Goal: Task Accomplishment & Management: Manage account settings

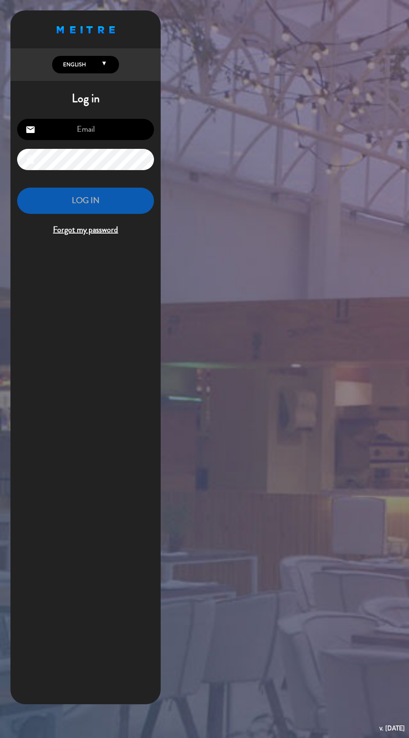
click at [78, 133] on input "email" at bounding box center [85, 129] width 137 height 21
type input "[EMAIL_ADDRESS][DOMAIN_NAME]"
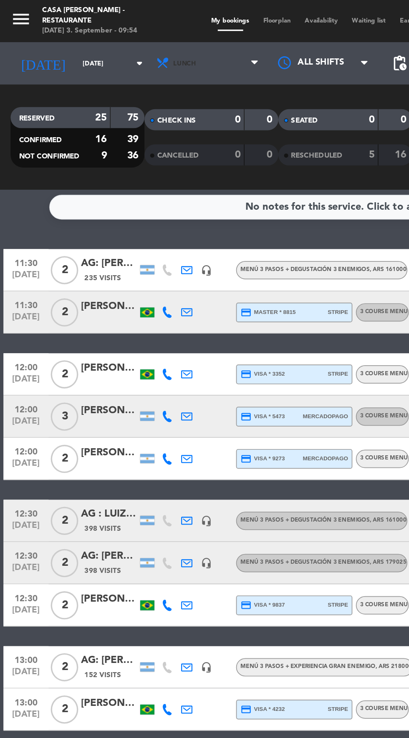
click at [102, 46] on span "Lunch" at bounding box center [124, 37] width 68 height 18
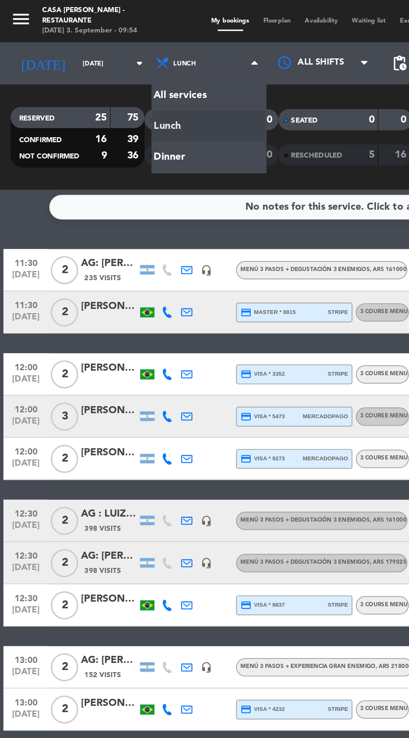
click at [95, 94] on div "menu Casa [PERSON_NAME] - Restaurante [DATE] 3. September - 09:54 My bookings F…" at bounding box center [204, 56] width 409 height 113
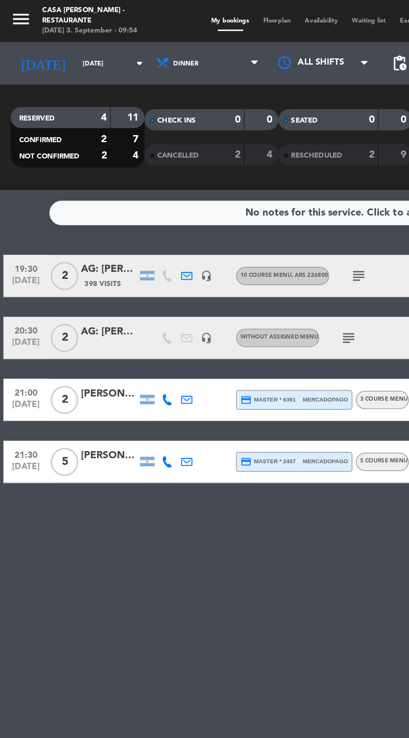
click at [45, 36] on input "[DATE]" at bounding box center [71, 37] width 53 height 13
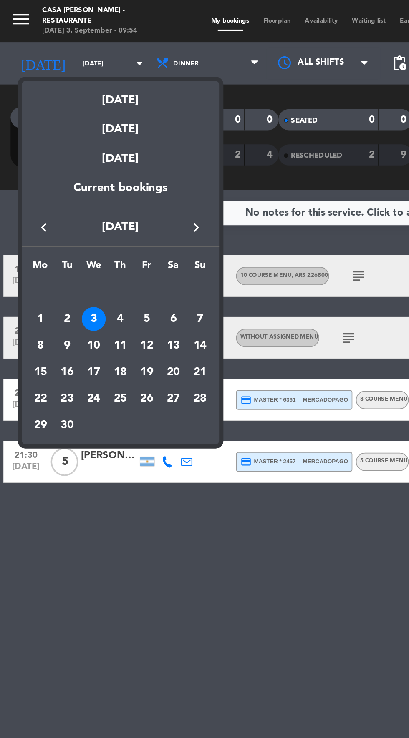
click at [72, 186] on div "4" at bounding box center [71, 189] width 14 height 14
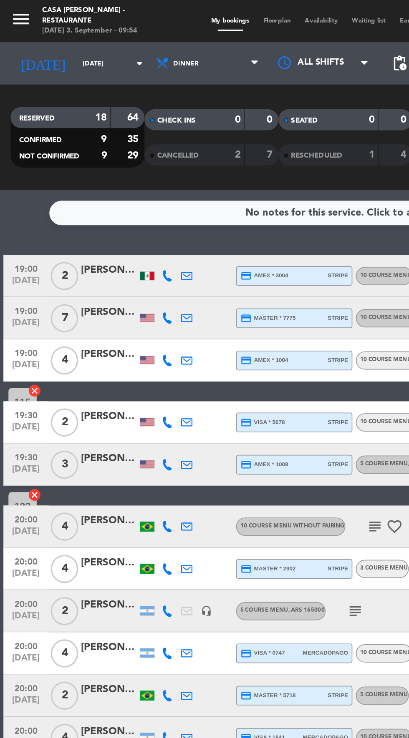
click at [209, 359] on icon "subject" at bounding box center [210, 362] width 10 height 10
click at [58, 360] on div "[PERSON_NAME]" at bounding box center [64, 359] width 33 height 10
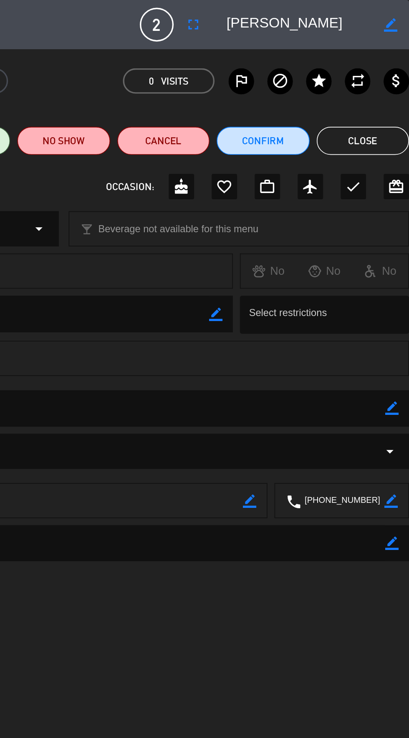
click at [385, 83] on button "Close" at bounding box center [381, 83] width 55 height 17
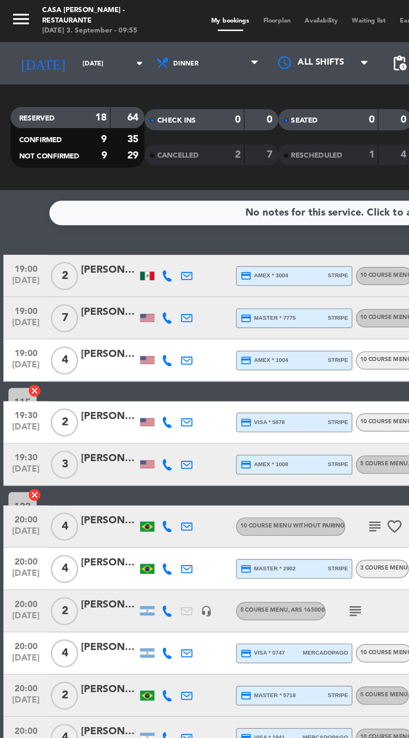
click at [45, 39] on input "[DATE]" at bounding box center [71, 37] width 53 height 13
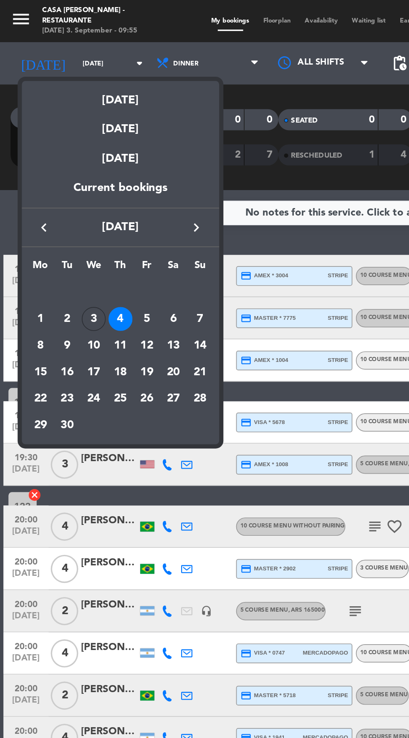
click at [57, 194] on div "3" at bounding box center [55, 189] width 14 height 14
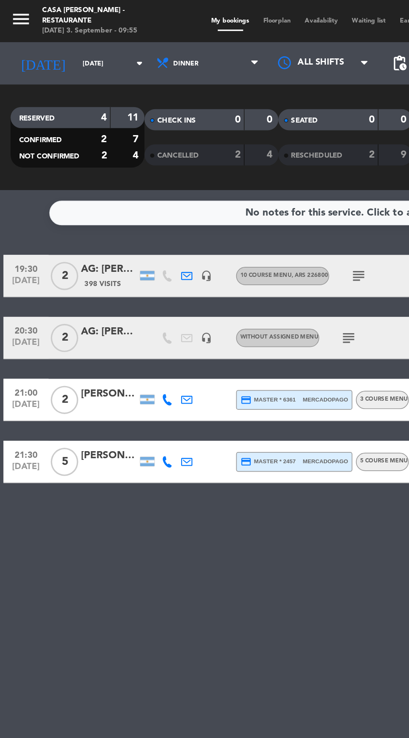
click at [15, 17] on icon "menu" at bounding box center [12, 11] width 13 height 13
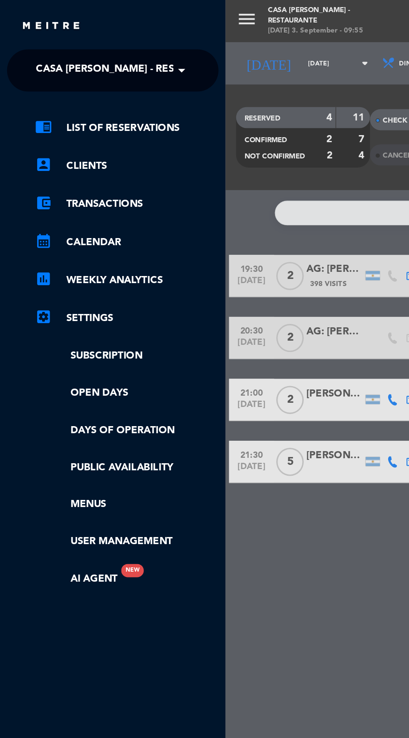
click at [34, 45] on span "Casa [PERSON_NAME] - Restaurante" at bounding box center [77, 42] width 113 height 18
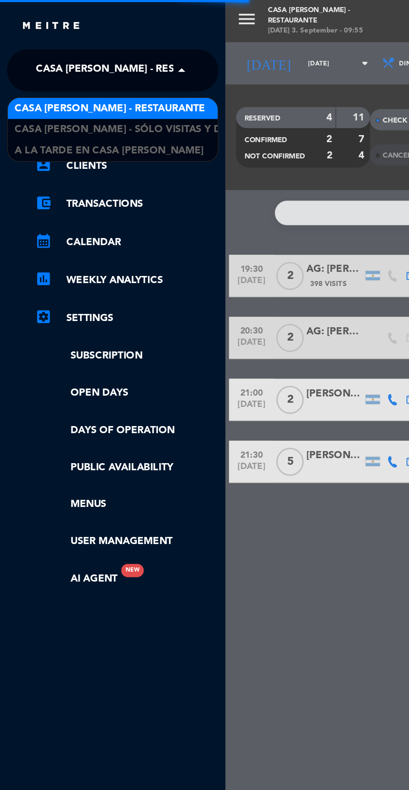
click at [30, 90] on span "A la tarde en Casa [PERSON_NAME]" at bounding box center [65, 90] width 112 height 10
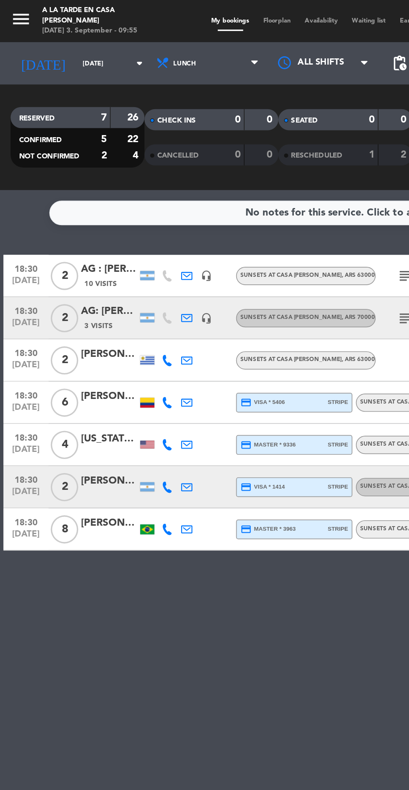
click at [17, 128] on service-notes "No notes for this service. Click to add one" at bounding box center [204, 126] width 409 height 15
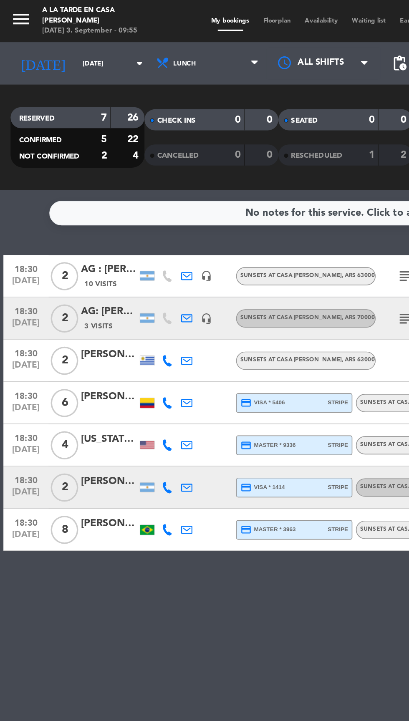
click at [235, 188] on icon "subject" at bounding box center [240, 189] width 10 height 10
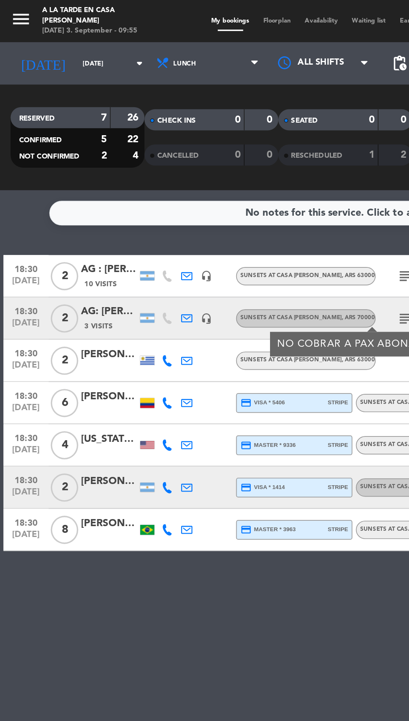
click at [51, 38] on input "[DATE]" at bounding box center [71, 37] width 53 height 13
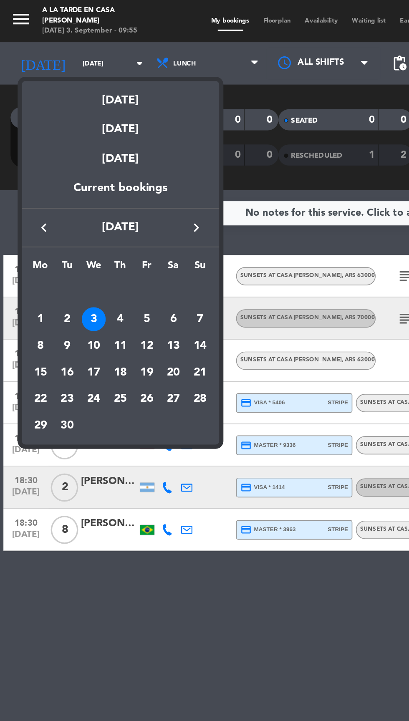
click at [70, 191] on div "4" at bounding box center [71, 189] width 14 height 14
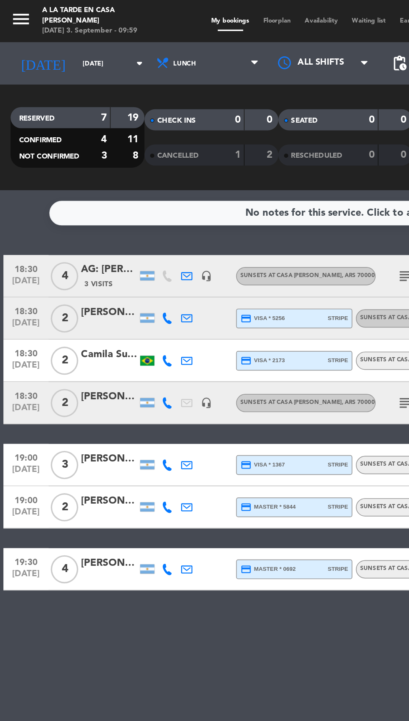
click at [45, 40] on input "[DATE]" at bounding box center [71, 37] width 53 height 13
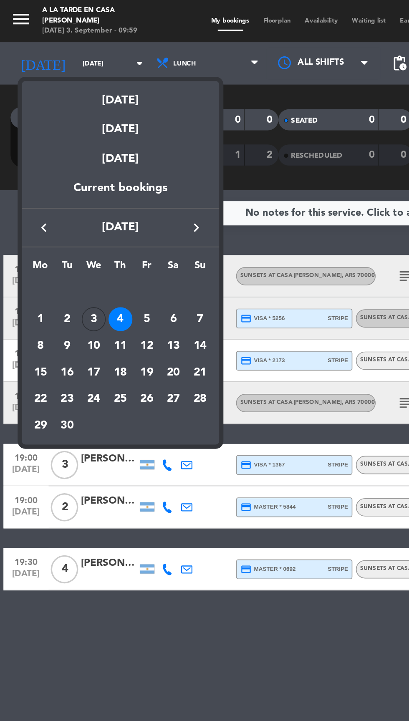
click at [57, 188] on div "3" at bounding box center [55, 189] width 14 height 14
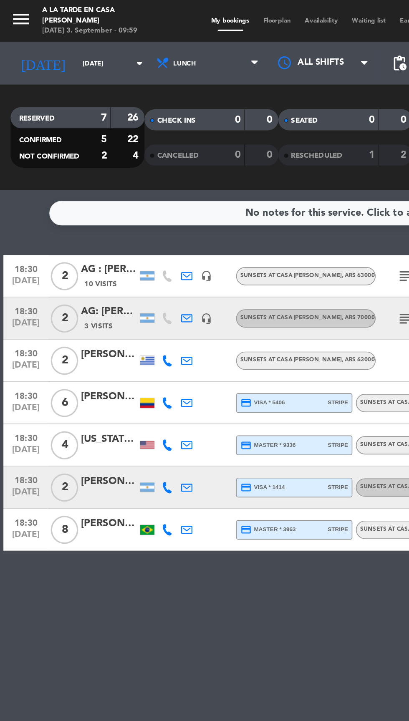
click at [15, 9] on icon "menu" at bounding box center [12, 11] width 13 height 13
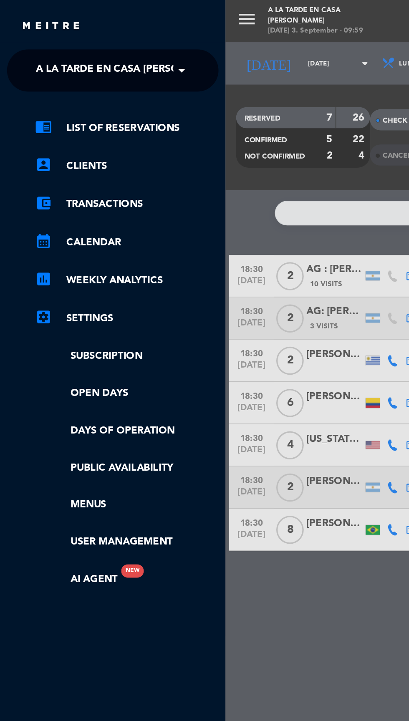
click at [29, 40] on span "A la tarde en Casa [PERSON_NAME]" at bounding box center [77, 42] width 112 height 18
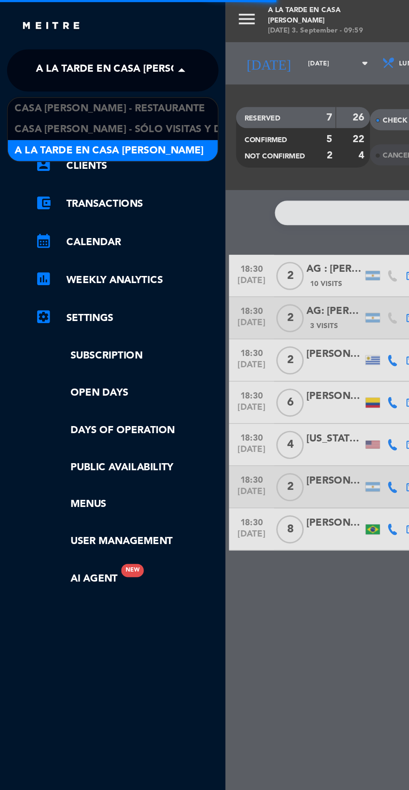
click at [24, 64] on span "Casa [PERSON_NAME] - Restaurante" at bounding box center [65, 65] width 113 height 10
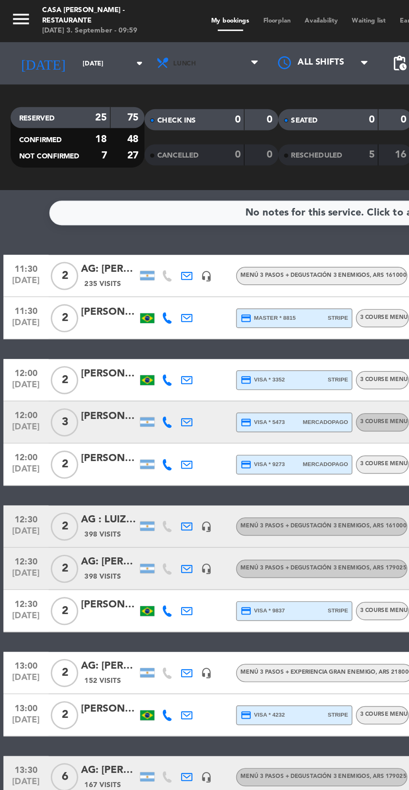
click at [99, 42] on span "Lunch" at bounding box center [124, 37] width 68 height 18
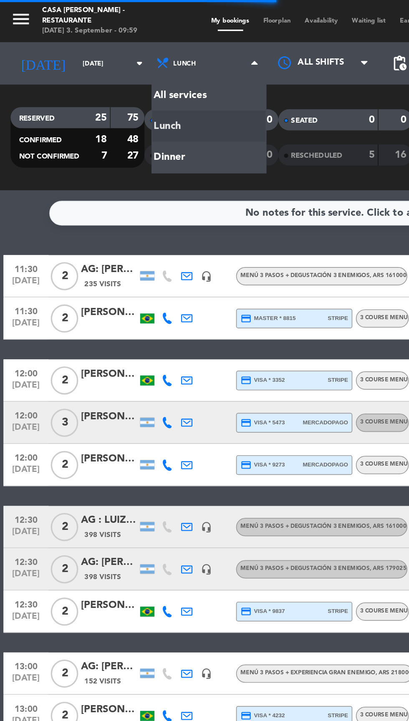
click at [86, 93] on div "menu Casa [PERSON_NAME] - Restaurante [DATE] 3. September - 09:59 My bookings F…" at bounding box center [204, 56] width 409 height 113
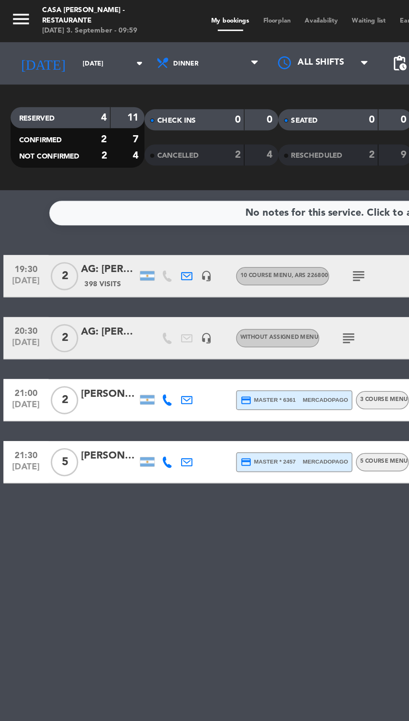
click at [45, 38] on input "[DATE]" at bounding box center [71, 37] width 53 height 13
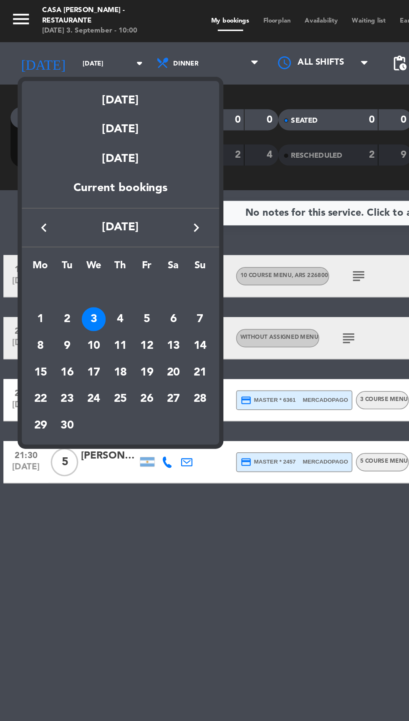
click at [71, 188] on div "4" at bounding box center [71, 189] width 14 height 14
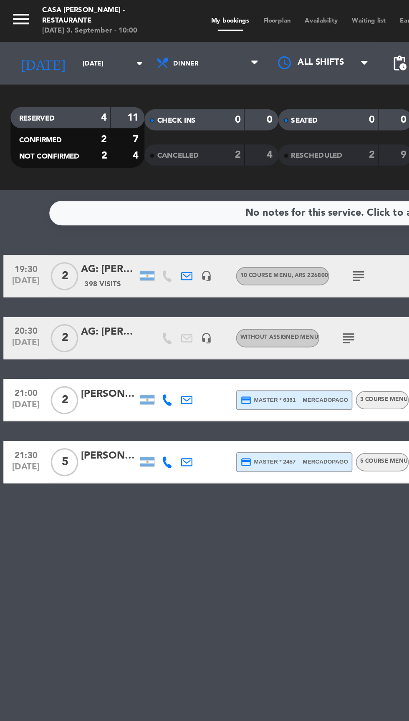
type input "[DATE]"
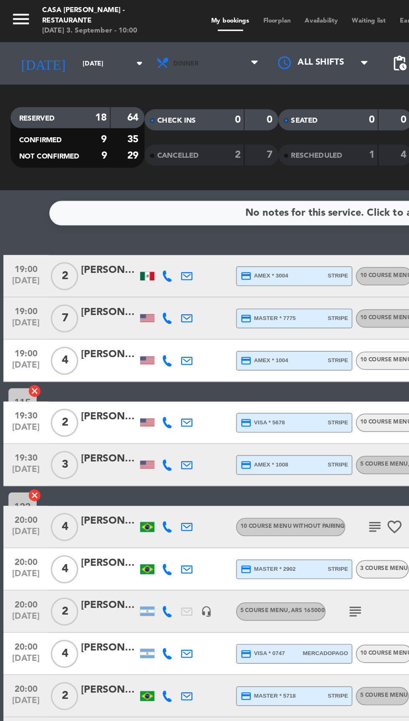
click at [92, 40] on icon at bounding box center [96, 37] width 8 height 8
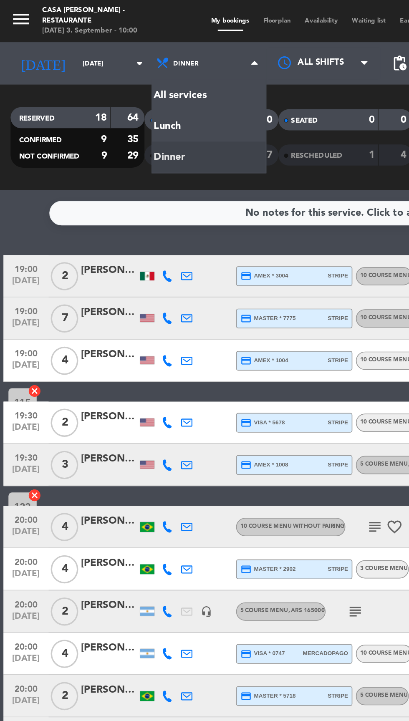
click at [87, 74] on div "menu Casa [PERSON_NAME] - Restaurante [DATE] 3. September - 10:00 My bookings F…" at bounding box center [204, 56] width 409 height 113
